Goal: Transaction & Acquisition: Subscribe to service/newsletter

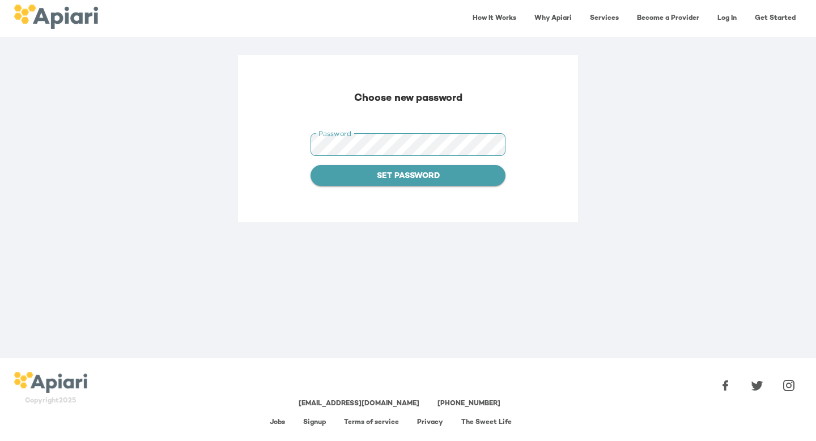
click at [398, 176] on span "Set Password" at bounding box center [408, 176] width 177 height 14
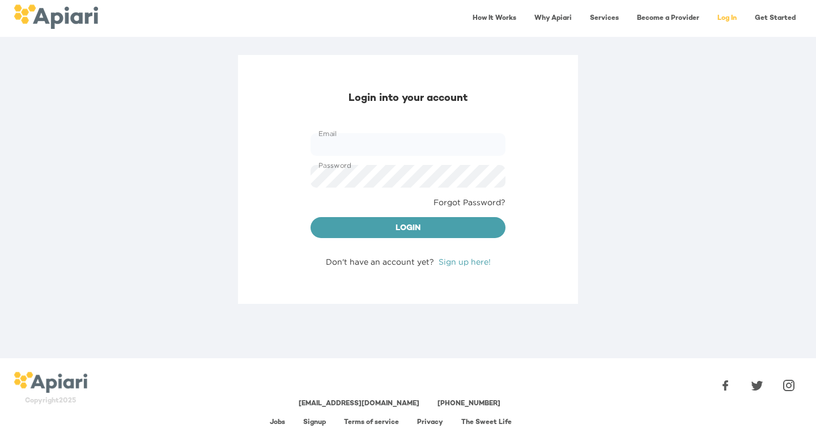
type input "**********"
click at [445, 226] on span "Login" at bounding box center [408, 229] width 177 height 14
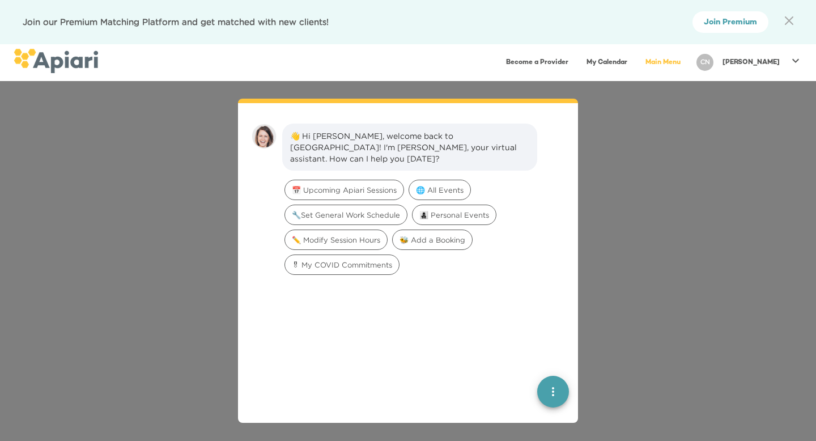
scroll to position [16, 0]
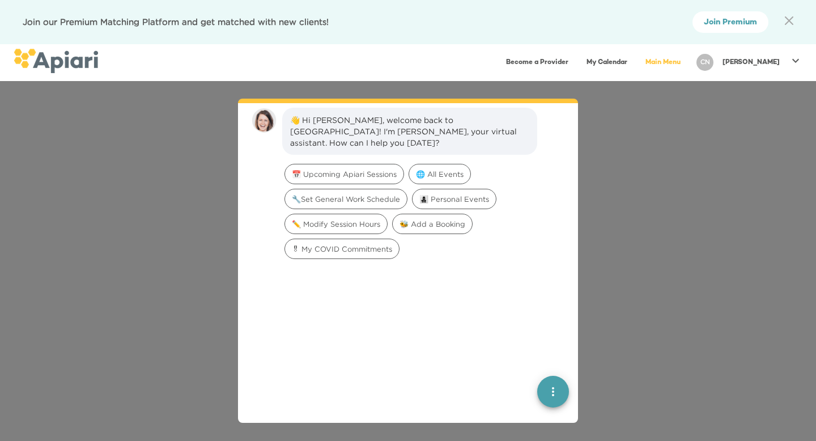
click at [688, 61] on link "Main Menu" at bounding box center [663, 62] width 49 height 23
click at [794, 63] on icon at bounding box center [796, 61] width 14 height 14
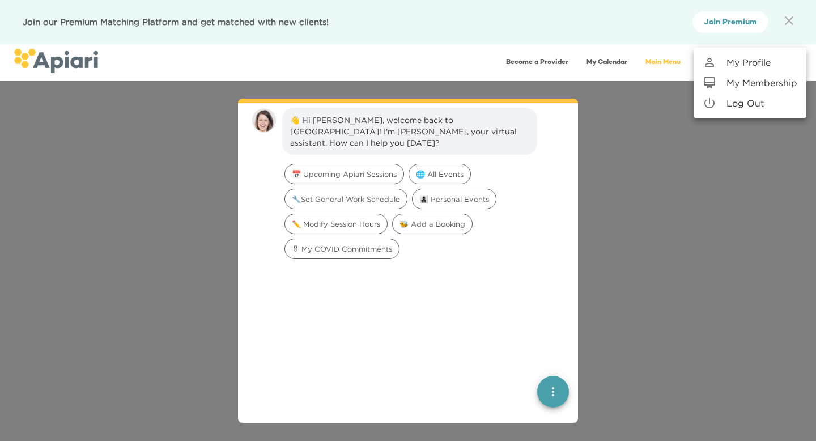
click at [783, 79] on p "My Membership" at bounding box center [762, 83] width 71 height 14
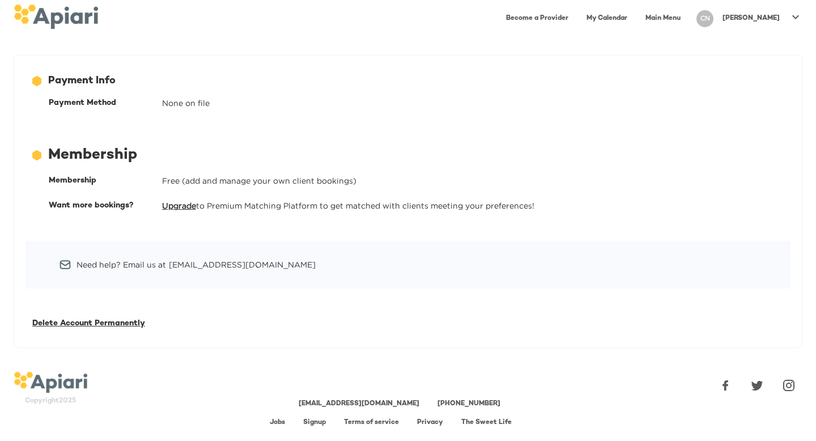
click at [186, 207] on link "Upgrade" at bounding box center [179, 205] width 34 height 9
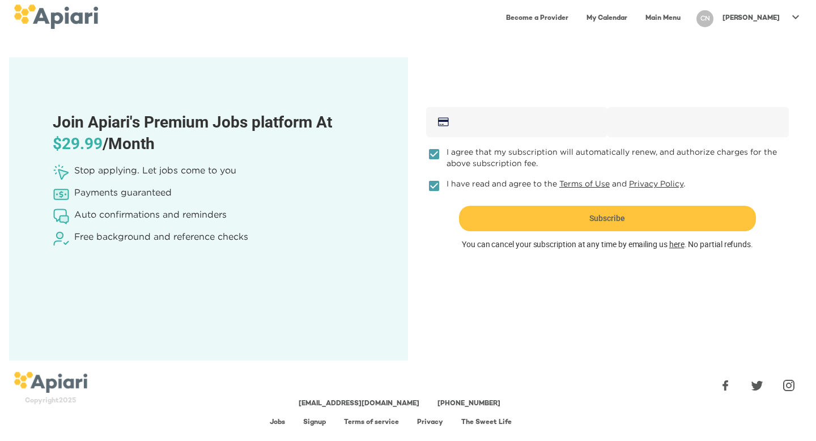
click at [569, 137] on div "342F74CE-B8C9-4674-A708-854C0A36D1D5 Created with sketchtool." at bounding box center [516, 122] width 181 height 30
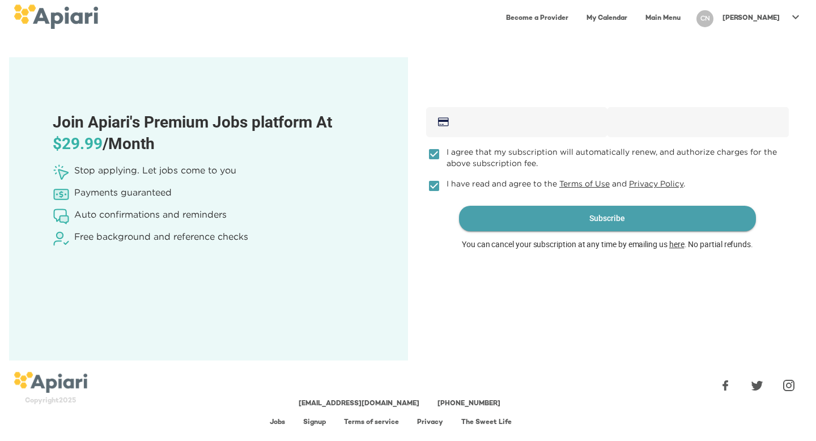
click at [681, 216] on span "Subscribe" at bounding box center [608, 219] width 298 height 26
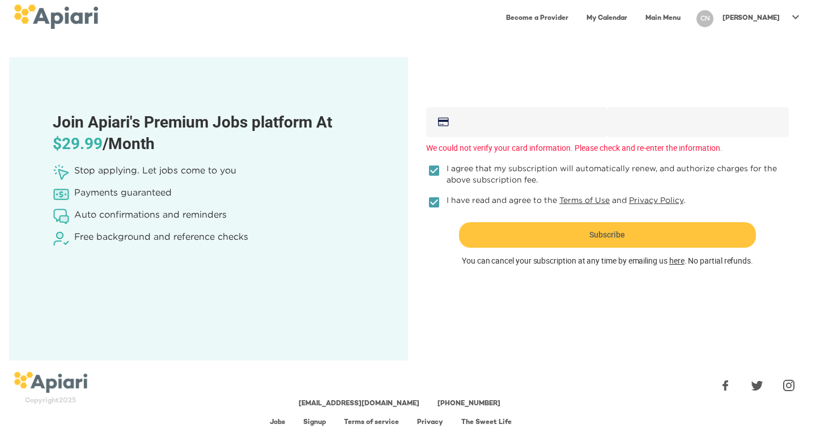
click at [732, 128] on div at bounding box center [743, 122] width 91 height 30
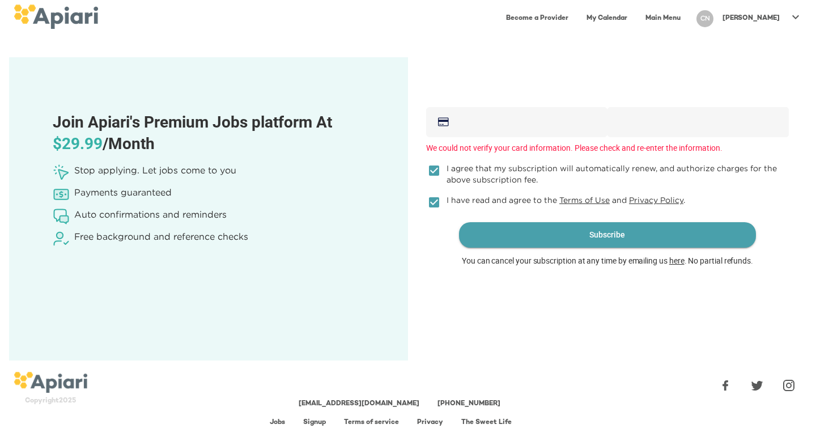
click at [625, 234] on span "Subscribe" at bounding box center [608, 235] width 298 height 26
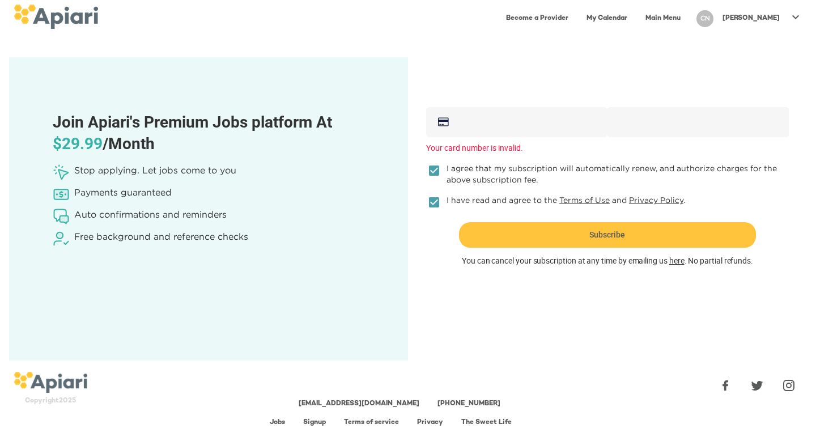
click at [551, 129] on div "342F74CE-B8C9-4674-A708-854C0A36D1D5 Created with sketchtool." at bounding box center [516, 122] width 181 height 30
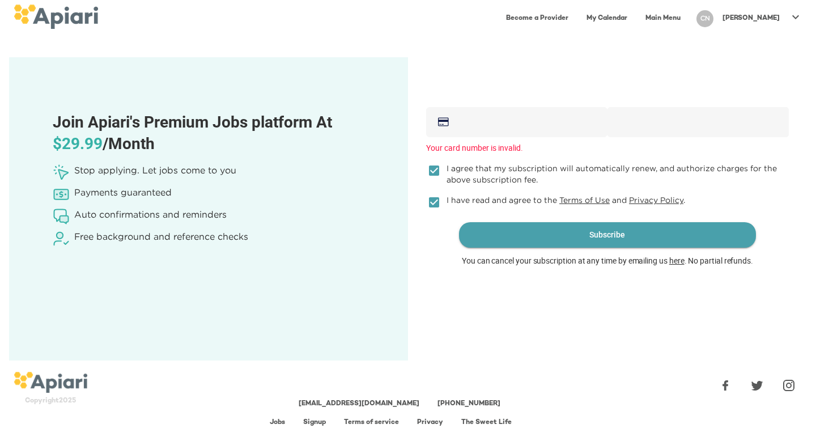
click at [672, 224] on span "Subscribe" at bounding box center [608, 235] width 298 height 26
click at [670, 238] on span "Subscribe" at bounding box center [608, 235] width 298 height 26
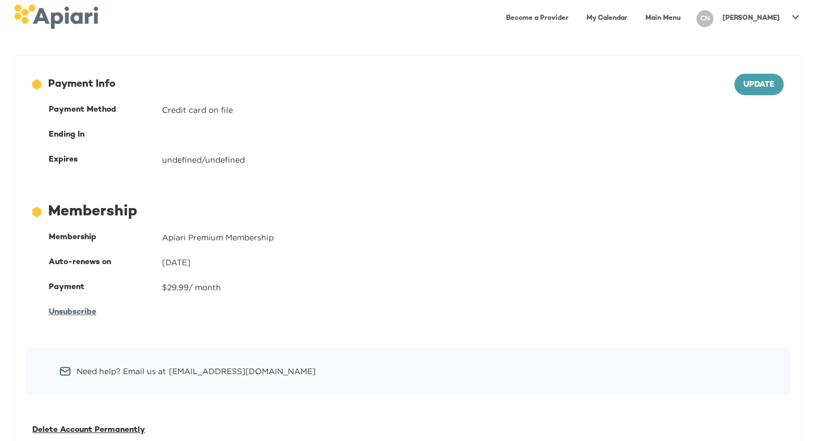
click at [575, 18] on link "Become a Provider" at bounding box center [537, 18] width 76 height 23
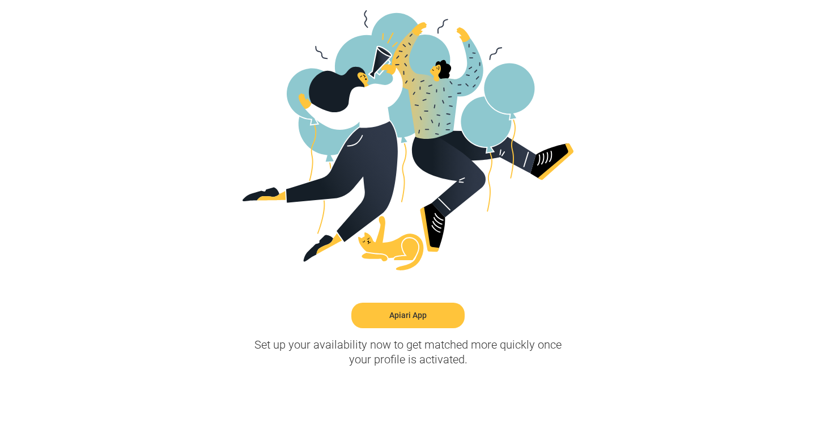
scroll to position [261, 0]
